Goal: Use online tool/utility: Utilize a website feature to perform a specific function

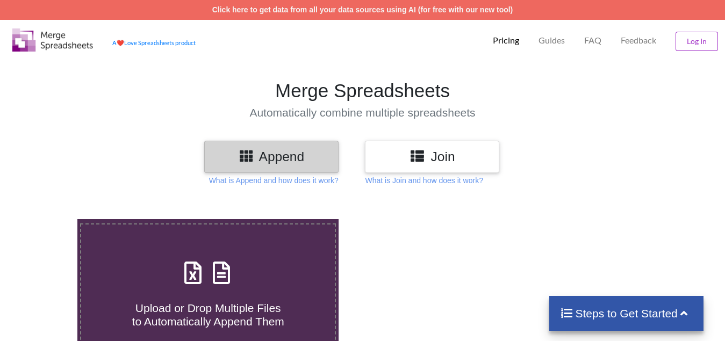
click at [190, 297] on h4 "Upload or Drop Multiple Files to Automatically Append Them" at bounding box center [208, 308] width 254 height 41
click at [48, 219] on input "Upload or Drop Multiple Files to Automatically Append Them" at bounding box center [48, 219] width 0 height 0
type input "C:\fakepath\3 days Ins break, Technical Analysis Scanner.xlsx"
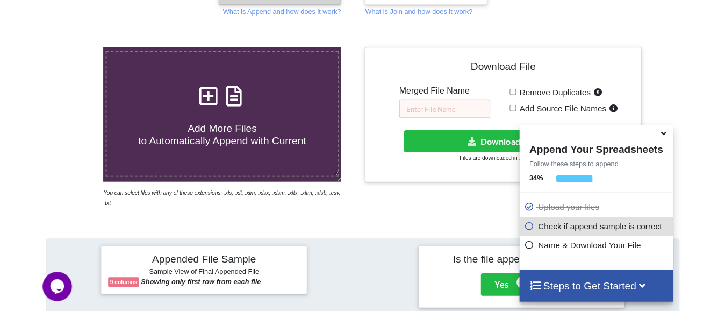
scroll to position [149, 0]
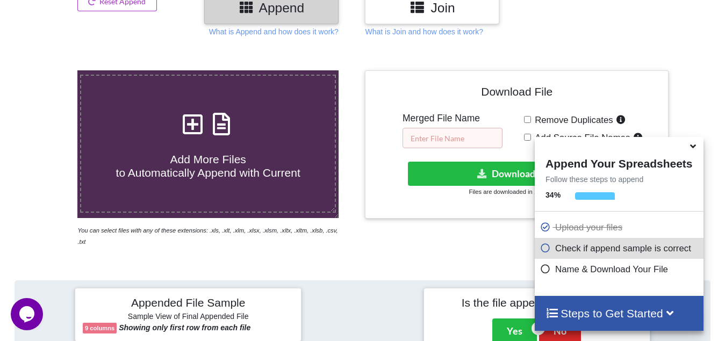
click at [464, 139] on input "text" at bounding box center [453, 138] width 100 height 20
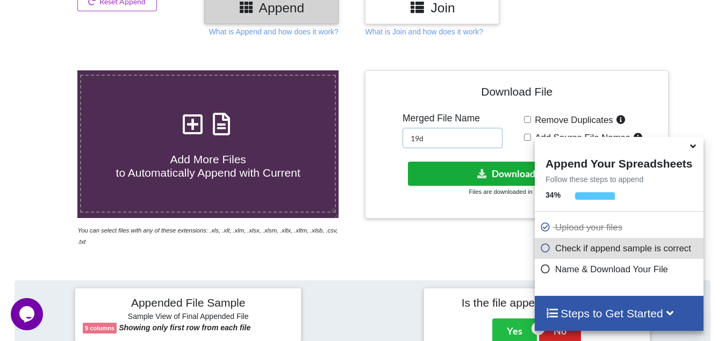
type input "19d"
click at [502, 168] on button "Download File" at bounding box center [516, 174] width 216 height 24
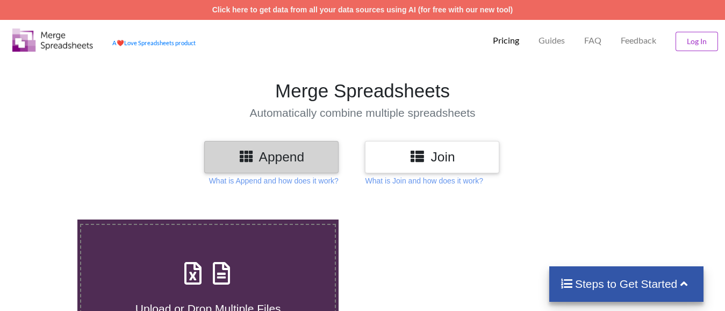
scroll to position [149, 0]
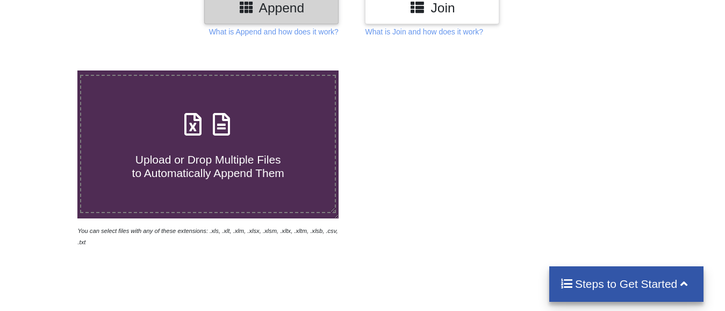
drag, startPoint x: 0, startPoint y: 0, endPoint x: 212, endPoint y: 141, distance: 254.8
click at [212, 141] on div "Upload or Drop Multiple Files to Automatically Append Them" at bounding box center [208, 144] width 254 height 73
click at [48, 70] on input "Upload or Drop Multiple Files to Automatically Append Them" at bounding box center [48, 70] width 0 height 0
type input "C:\fakepath\10 low from high for 15 mins price action, Technical Analysis Scann…"
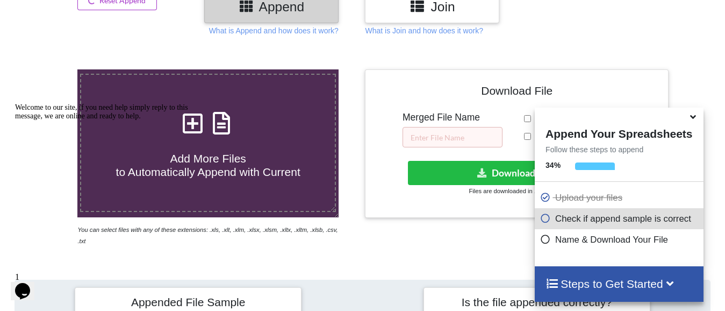
scroll to position [149, 0]
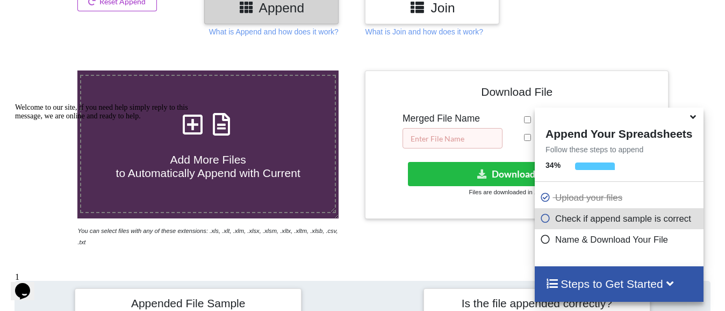
click at [452, 138] on input "text" at bounding box center [453, 138] width 100 height 20
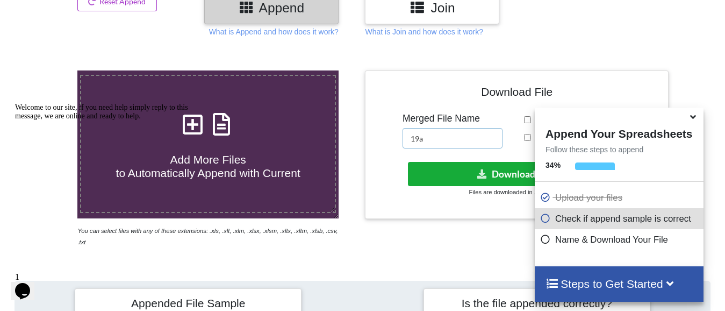
type input "19a"
click at [455, 181] on button "Download File" at bounding box center [516, 174] width 216 height 24
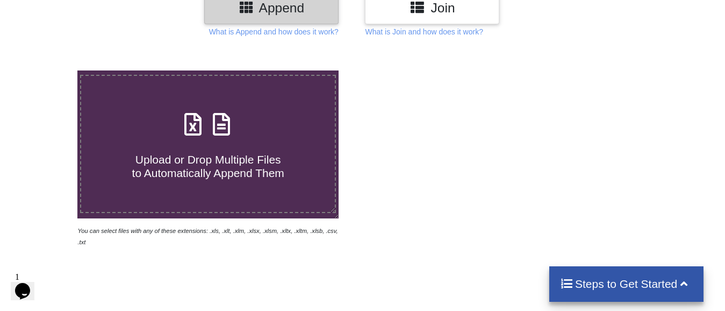
click at [183, 124] on icon at bounding box center [193, 119] width 27 height 23
click at [48, 70] on input "Upload or Drop Multiple Files to Automatically Append Them" at bounding box center [48, 70] width 0 height 0
type input "C:\fakepath\Copy - 13, Technical Analysis Scanner(1).xlsx"
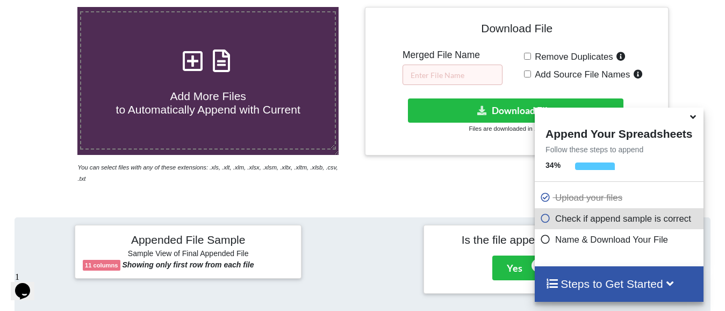
scroll to position [203, 0]
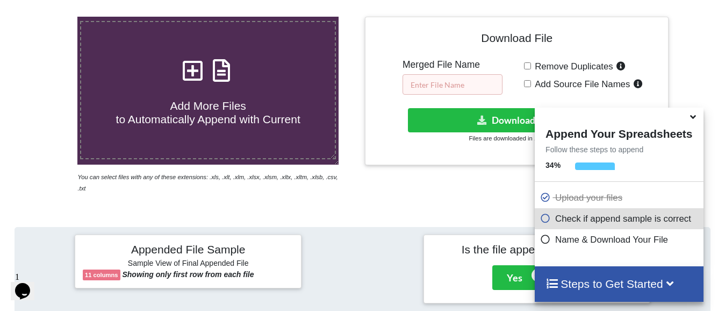
click at [416, 84] on input "text" at bounding box center [453, 84] width 100 height 20
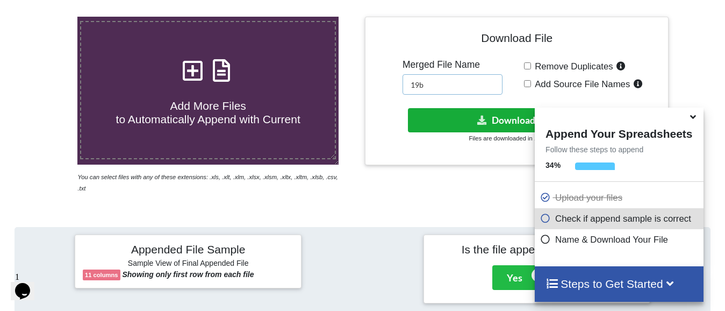
type input "19b"
click at [486, 124] on icon at bounding box center [482, 120] width 11 height 8
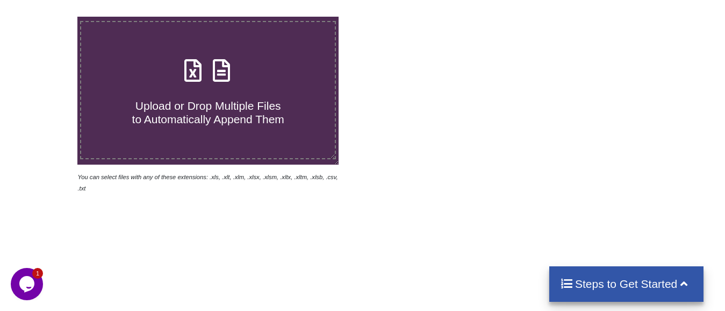
click at [155, 87] on h4 "Upload or Drop Multiple Files to Automatically Append Them" at bounding box center [208, 105] width 254 height 41
click at [48, 17] on input "Upload or Drop Multiple Files to Automatically Append Them" at bounding box center [48, 17] width 0 height 0
type input "C:\fakepath\entry 1 HR BRK, Technical Analysis Scanner-12 25.xlsx"
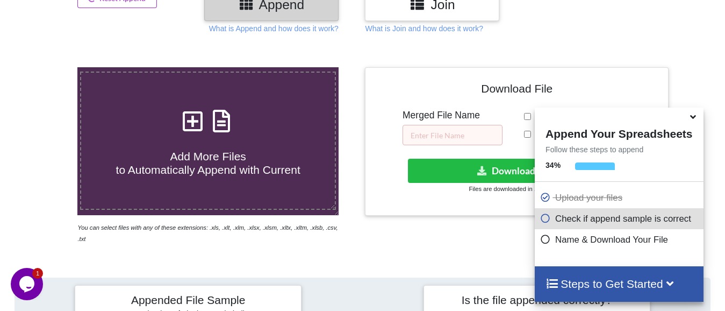
scroll to position [149, 0]
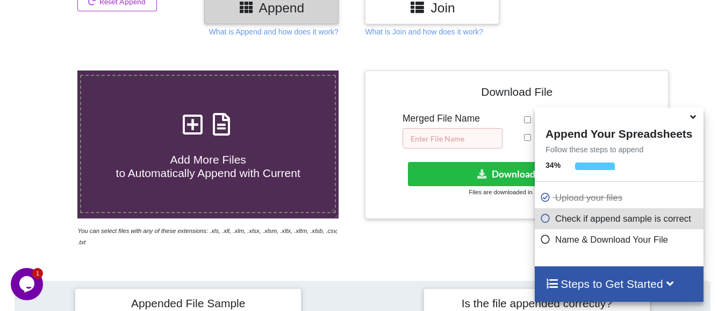
click at [414, 134] on input "text" at bounding box center [453, 138] width 100 height 20
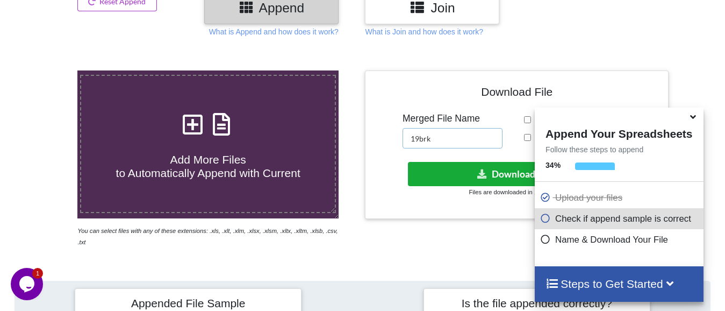
type input "19brk"
click at [518, 178] on button "Download File" at bounding box center [516, 174] width 216 height 24
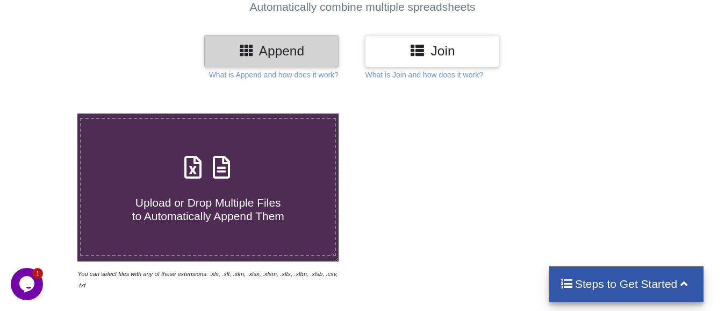
scroll to position [108, 0]
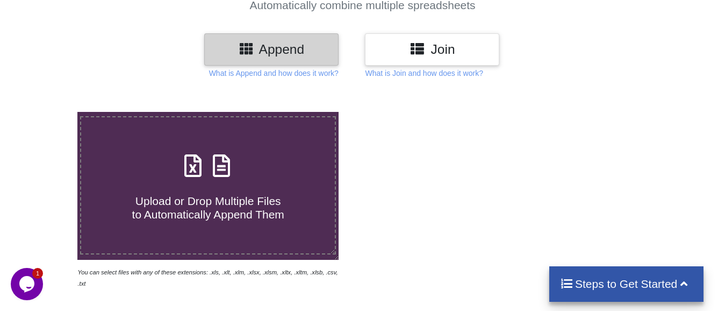
click at [206, 195] on span "Upload or Drop Multiple Files to Automatically Append Them" at bounding box center [208, 208] width 152 height 26
click at [48, 112] on input "Upload or Drop Multiple Files to Automatically Append Them" at bounding box center [48, 112] width 0 height 0
type input "C:\fakepath\3 days Ins break, Technical Analysis Scanner.xlsx"
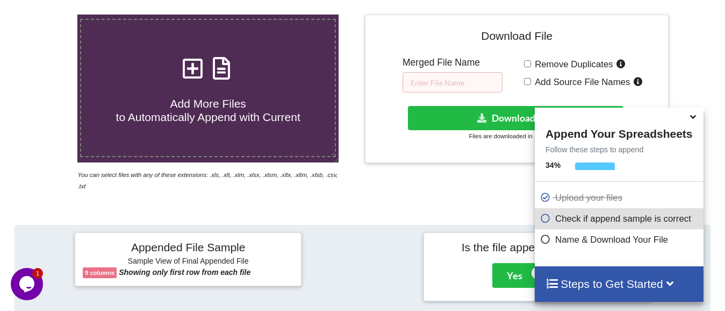
scroll to position [203, 0]
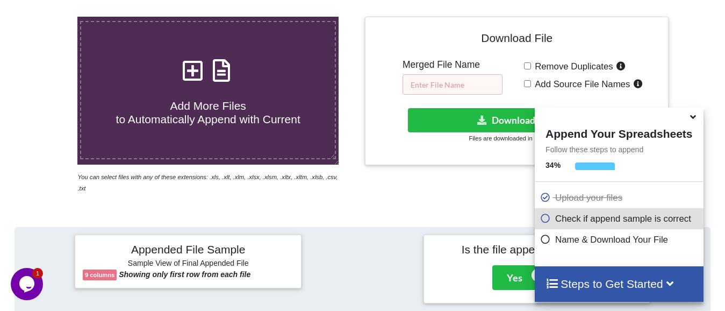
click at [452, 83] on input "text" at bounding box center [453, 84] width 100 height 20
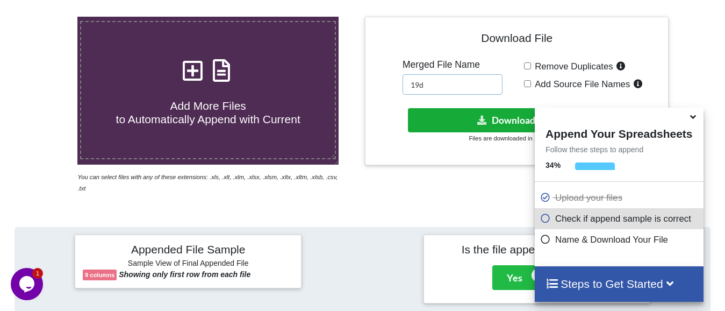
type input "19d"
click at [504, 112] on button "Download File" at bounding box center [516, 120] width 216 height 24
